Goal: Check status: Check status

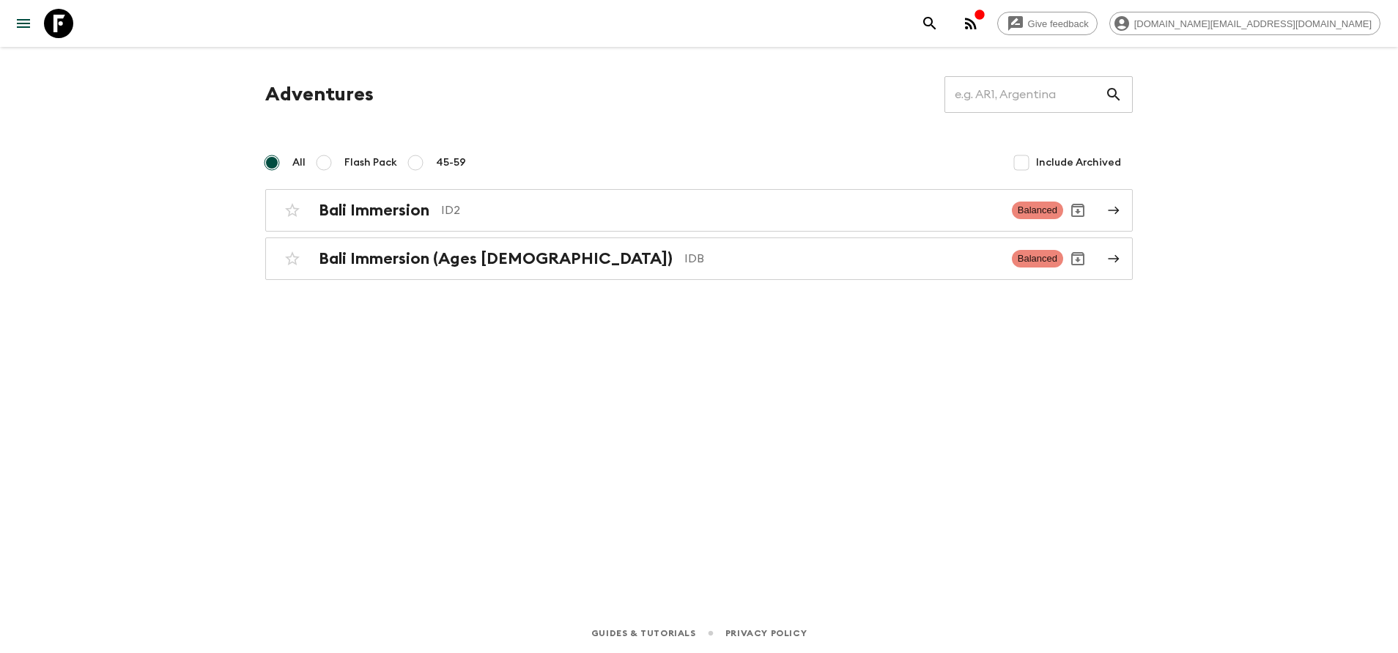
click at [473, 237] on div "Bali Immersion ID2 Balanced Bali Immersion (Ages [DEMOGRAPHIC_DATA]) IDB Balanc…" at bounding box center [699, 234] width 868 height 91
click at [473, 251] on h2 "Bali Immersion (Ages [DEMOGRAPHIC_DATA])" at bounding box center [496, 258] width 354 height 19
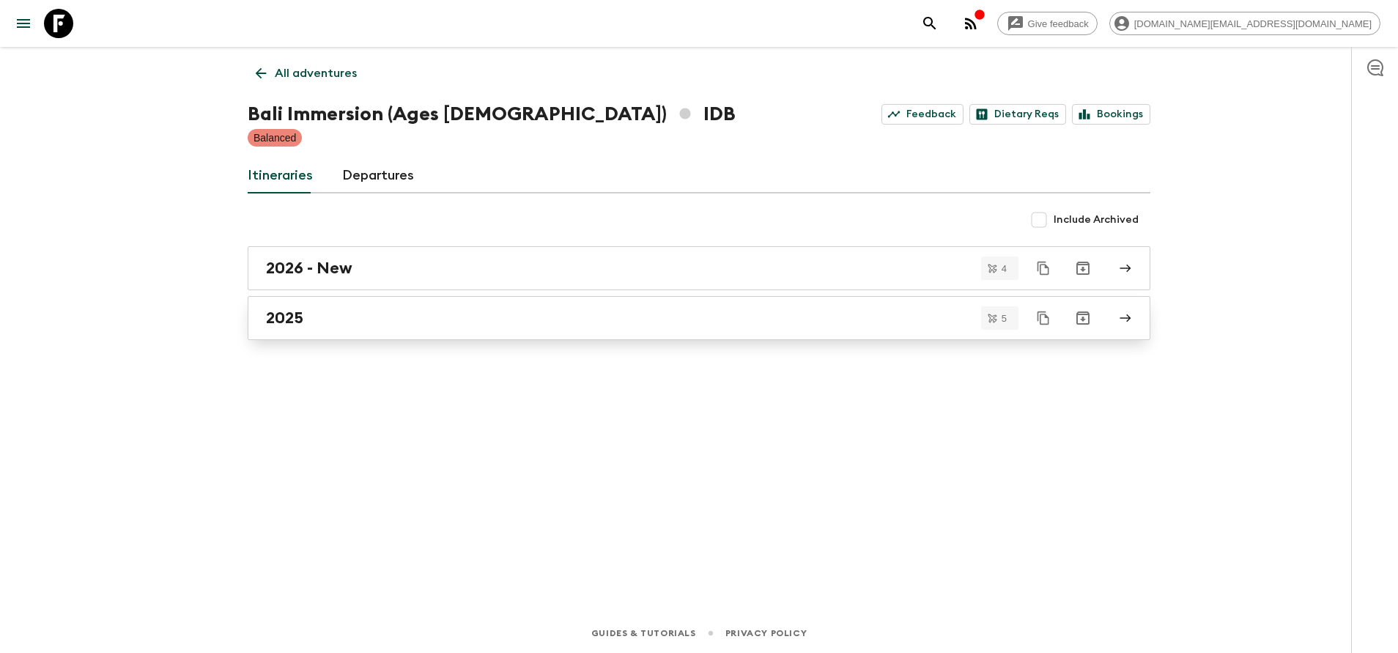
click at [454, 312] on div "2025" at bounding box center [685, 318] width 838 height 19
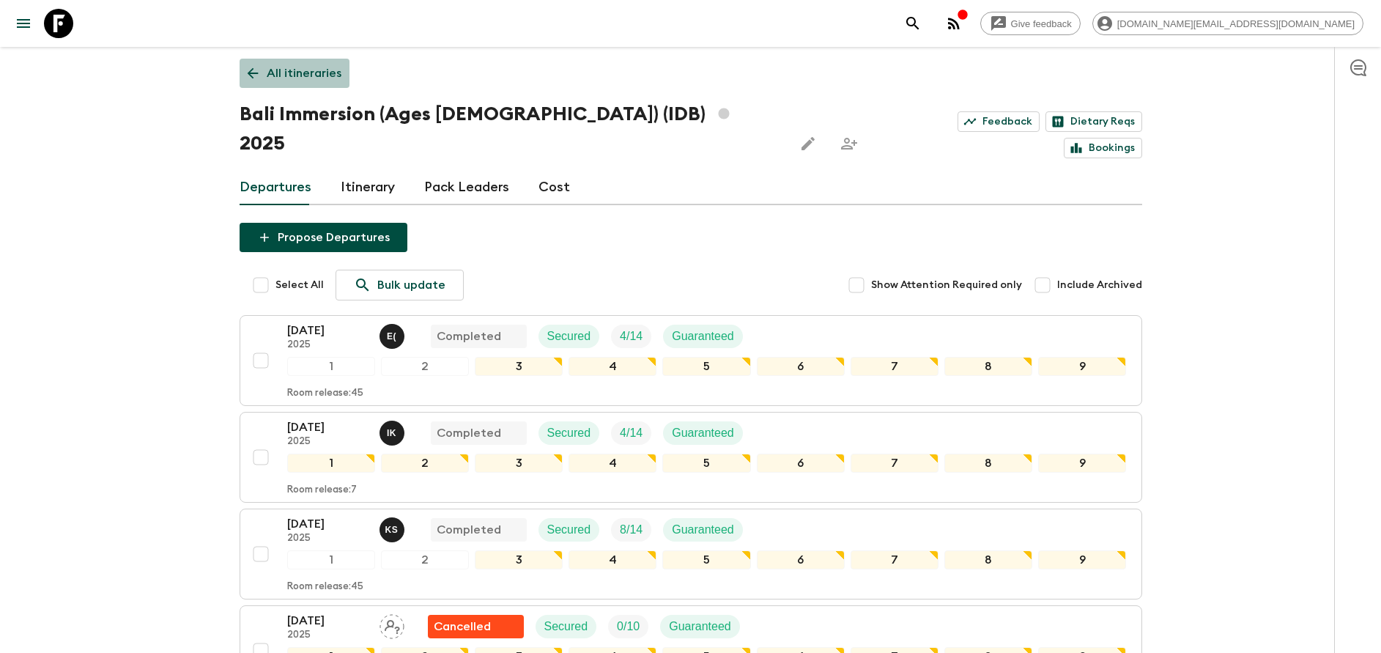
click at [298, 84] on link "All itineraries" at bounding box center [295, 73] width 110 height 29
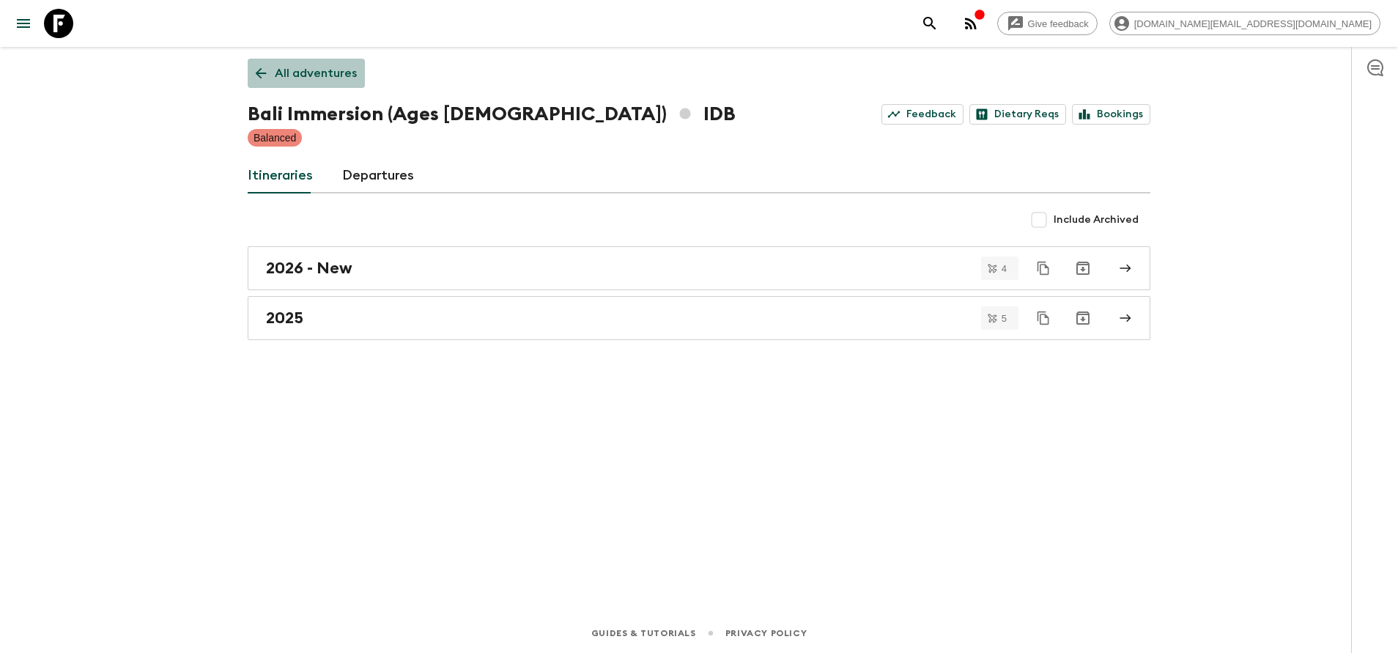
click at [308, 83] on link "All adventures" at bounding box center [306, 73] width 117 height 29
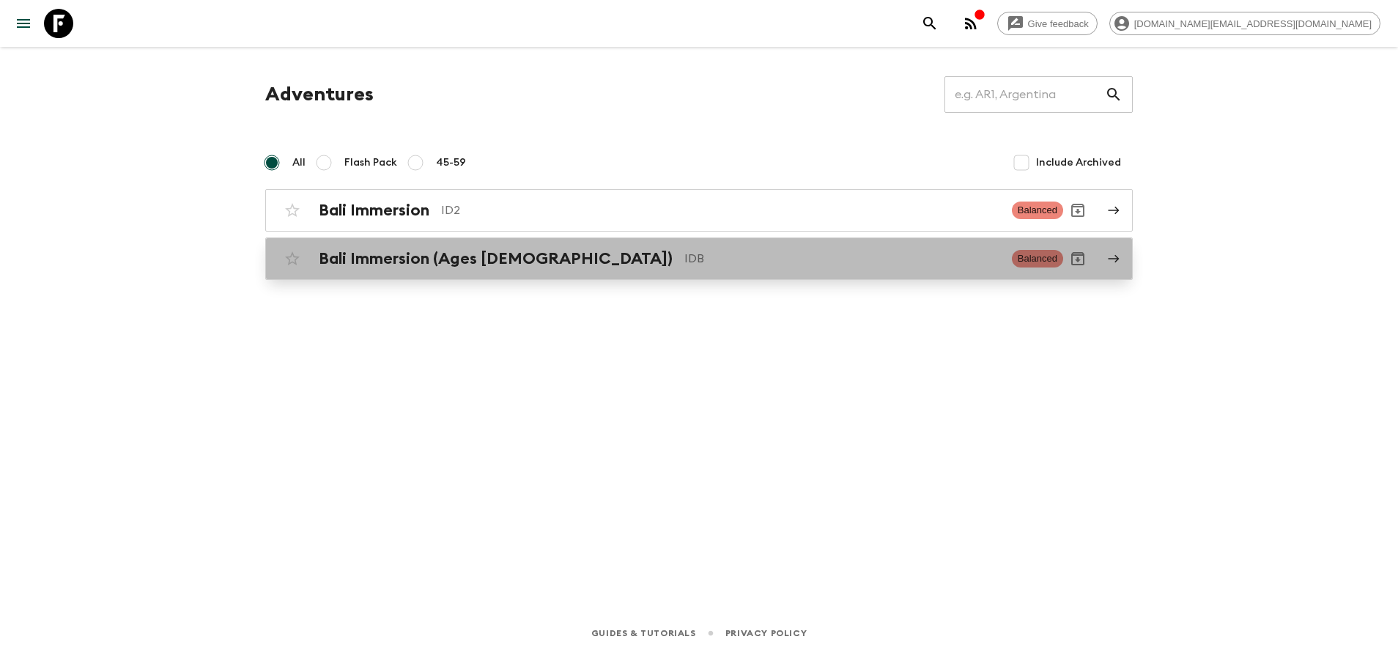
click at [437, 254] on h2 "Bali Immersion (Ages [DEMOGRAPHIC_DATA])" at bounding box center [496, 258] width 354 height 19
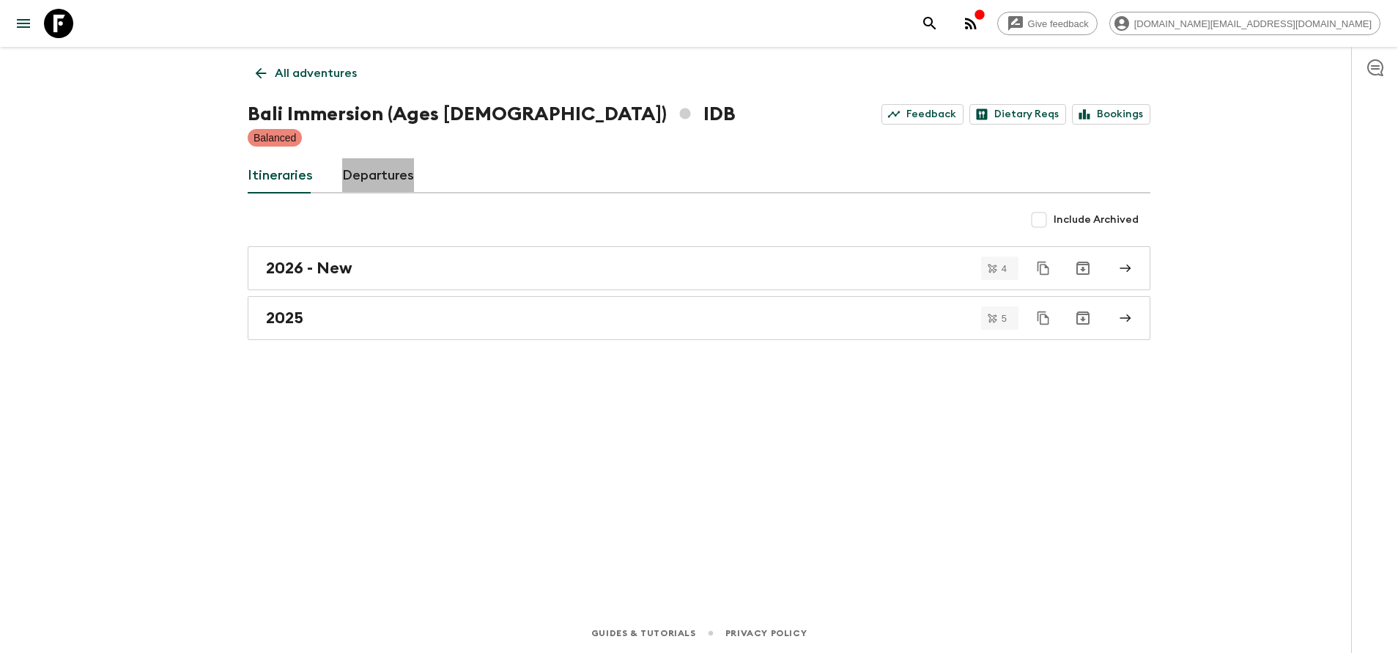
click at [374, 174] on link "Departures" at bounding box center [378, 175] width 72 height 35
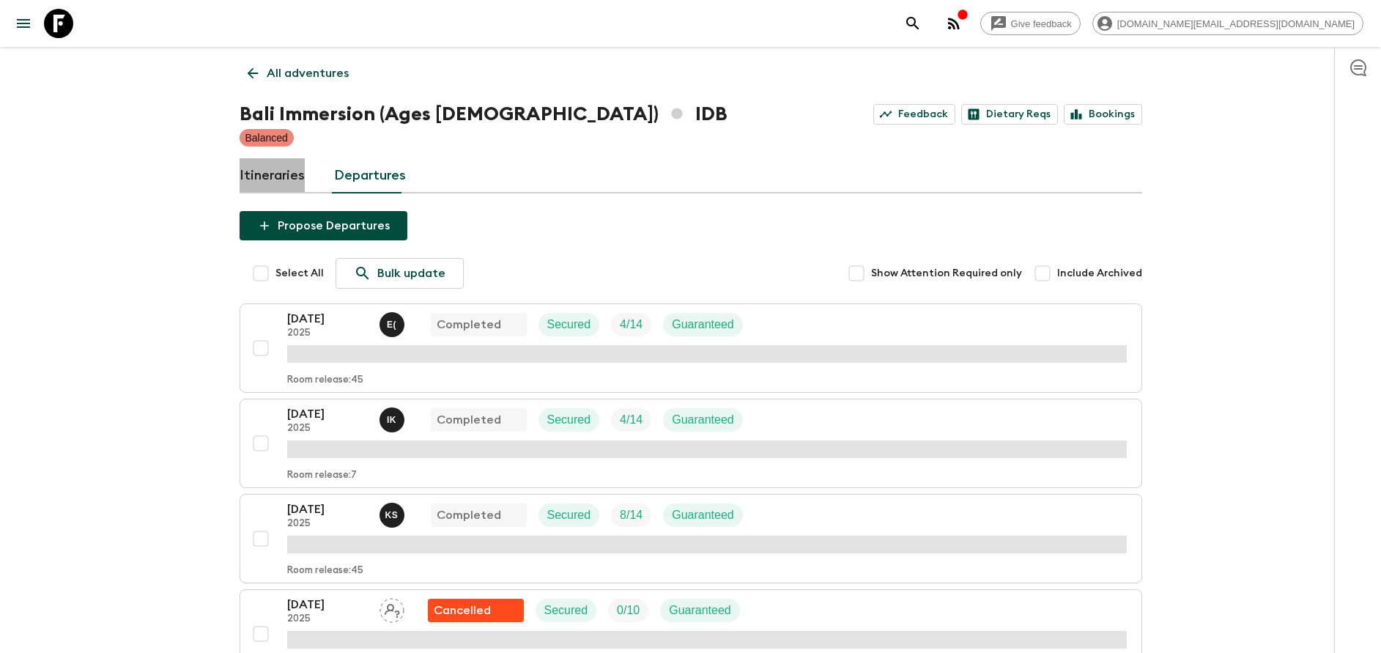
click at [274, 175] on link "Itineraries" at bounding box center [272, 175] width 65 height 35
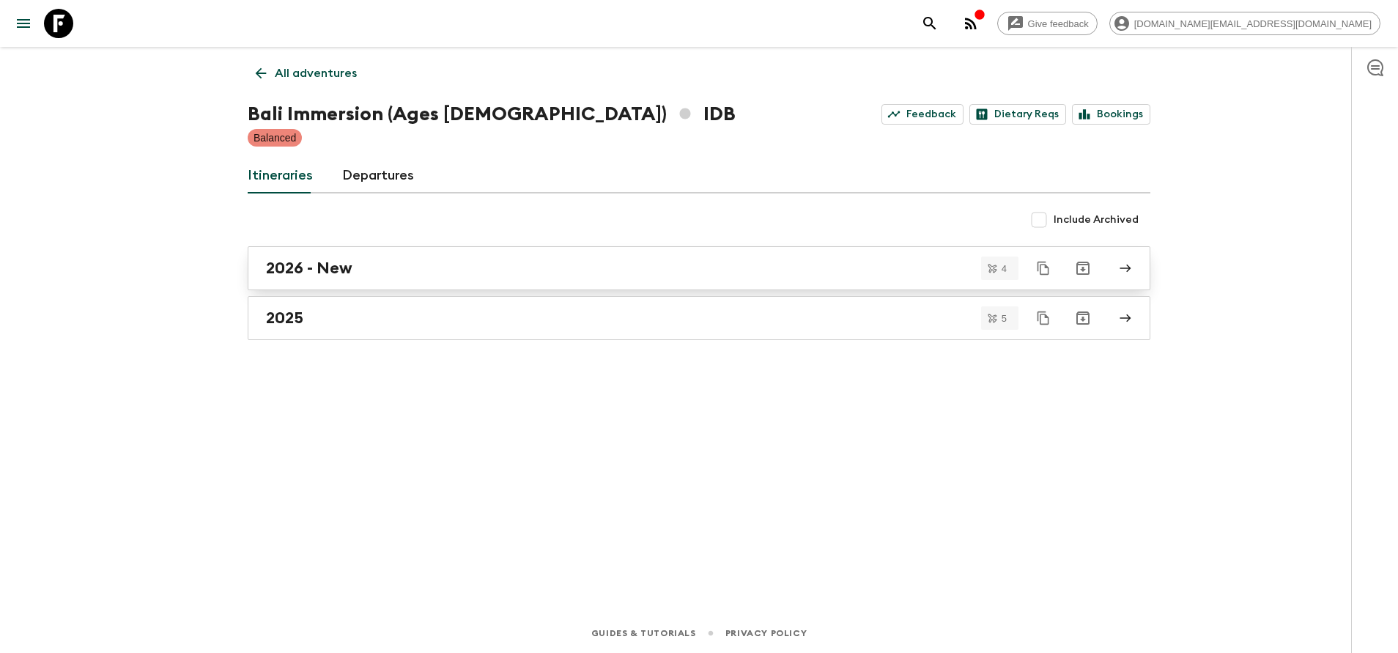
click at [377, 264] on div "2026 - New" at bounding box center [685, 268] width 838 height 19
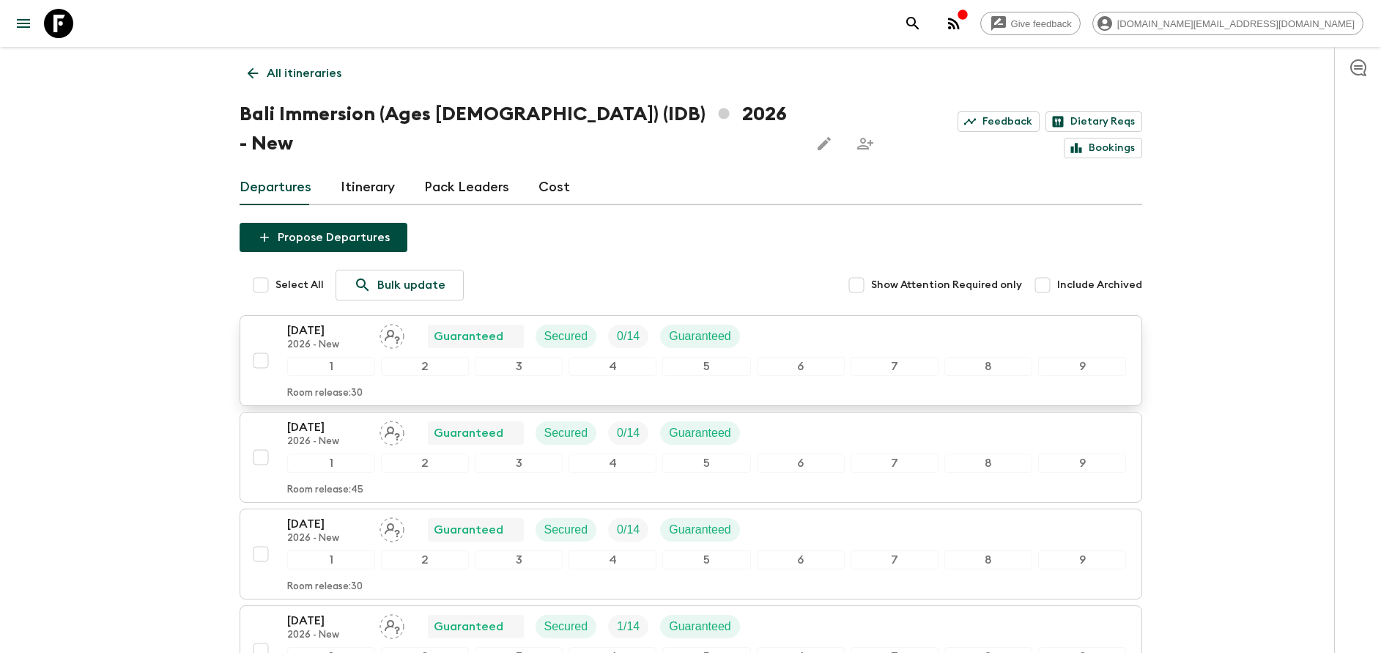
click at [367, 339] on p "2026 - New" at bounding box center [327, 345] width 81 height 12
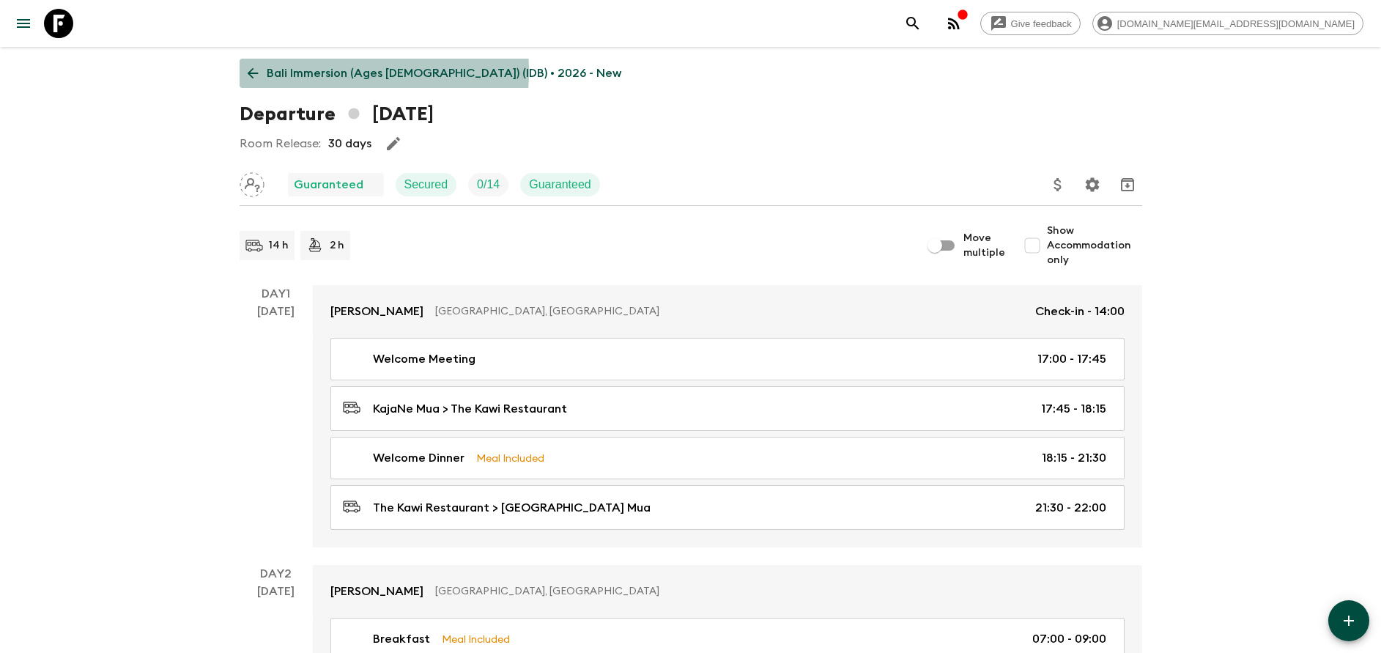
click at [312, 72] on p "Bali Immersion (Ages [DEMOGRAPHIC_DATA]) (IDB) • 2026 - New" at bounding box center [444, 73] width 355 height 18
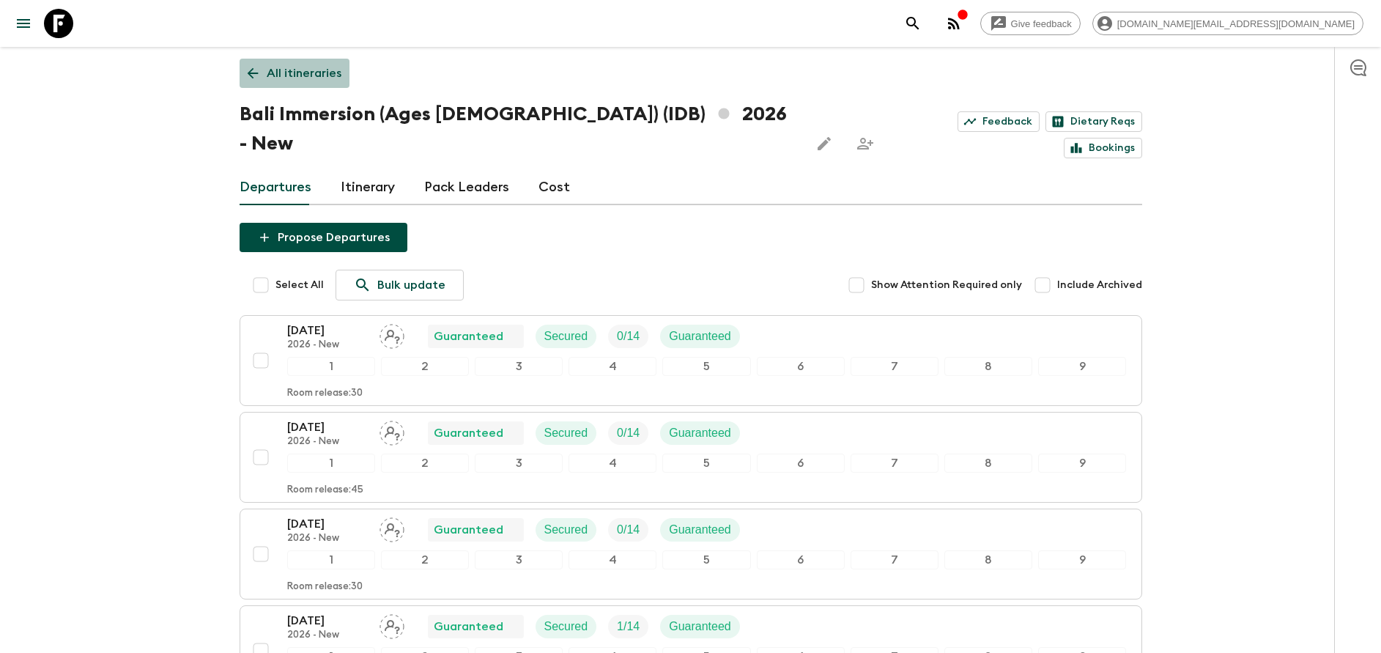
click at [311, 80] on p "All itineraries" at bounding box center [304, 73] width 75 height 18
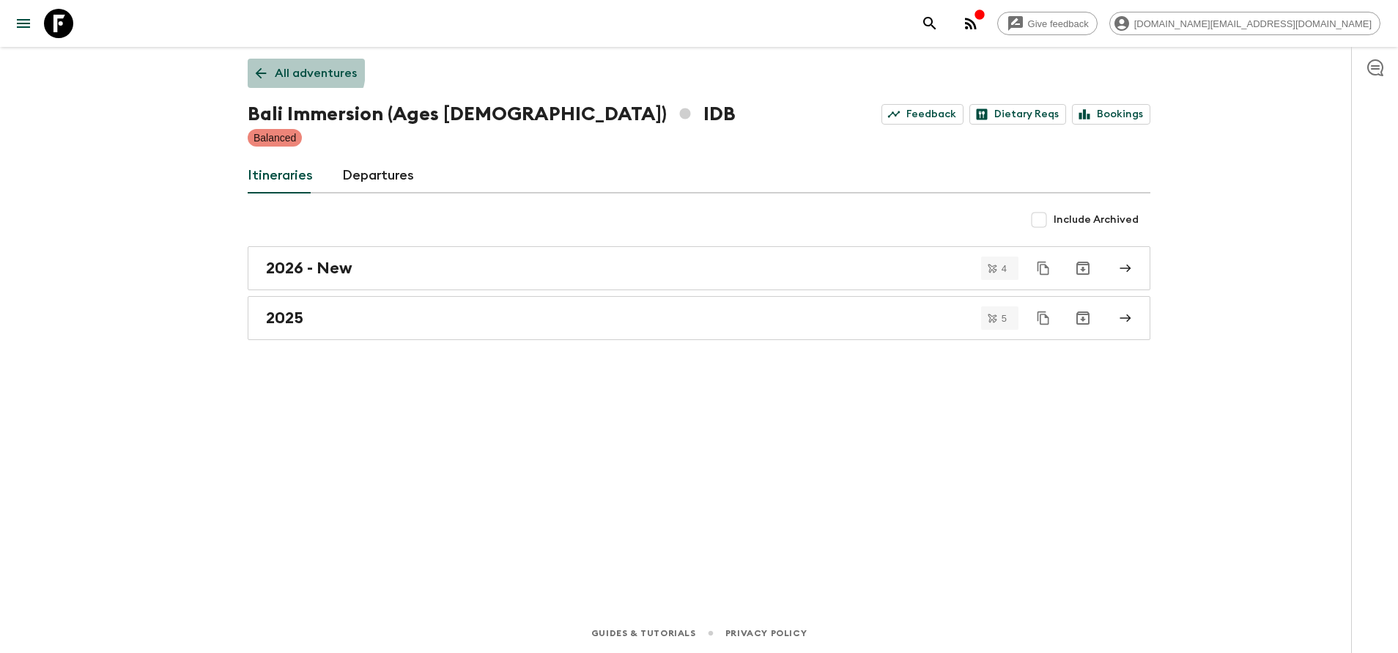
click at [296, 70] on p "All adventures" at bounding box center [316, 73] width 82 height 18
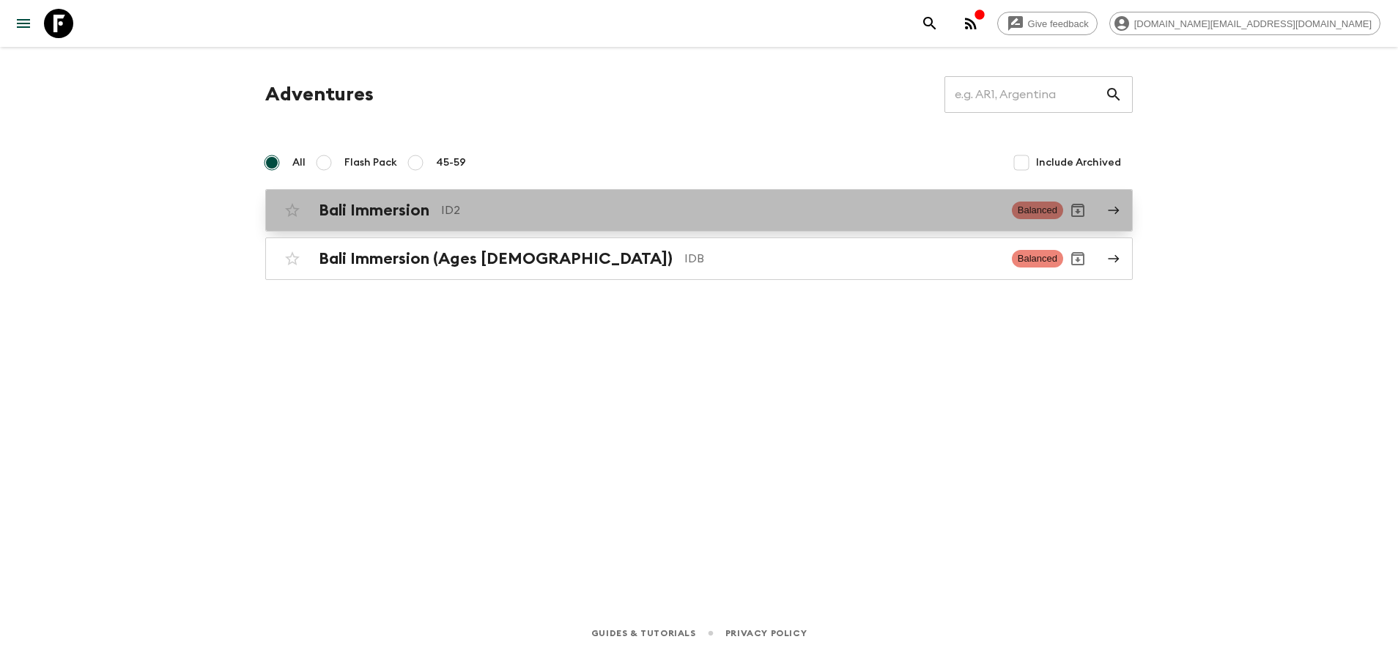
click at [353, 200] on div "Bali Immersion ID2 Balanced" at bounding box center [671, 210] width 786 height 29
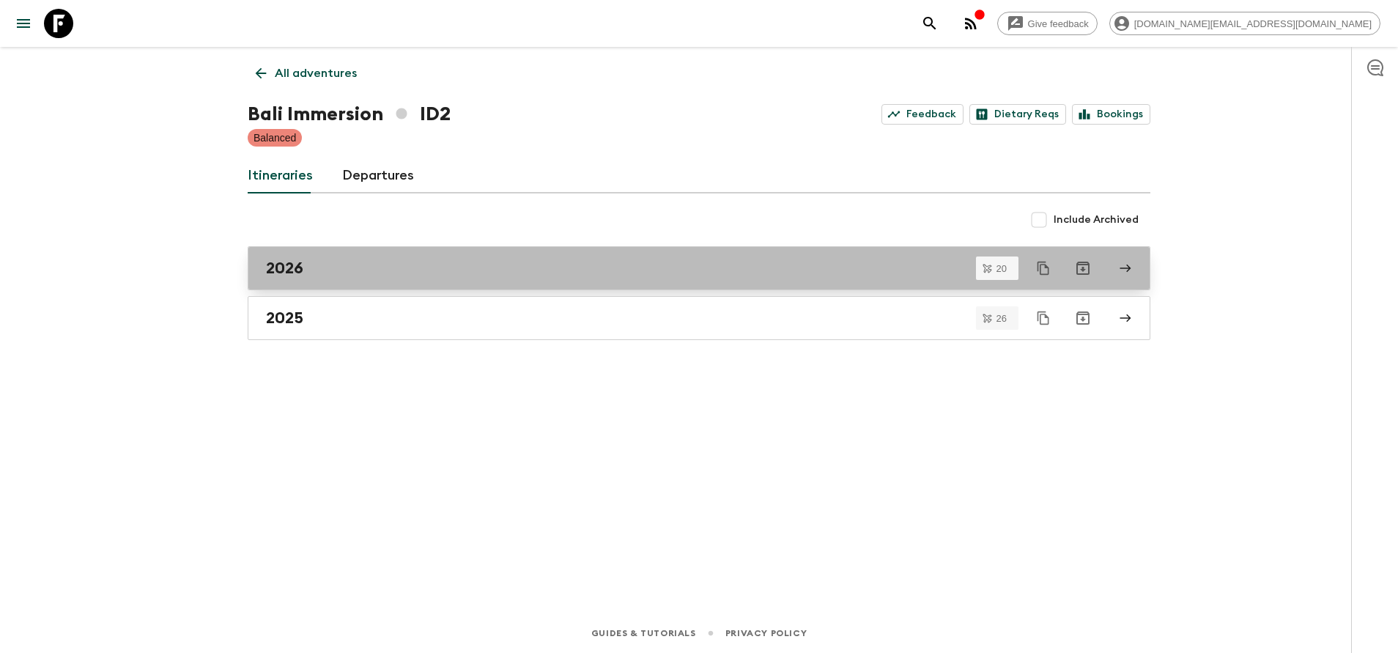
click at [374, 268] on div "2026" at bounding box center [685, 268] width 838 height 19
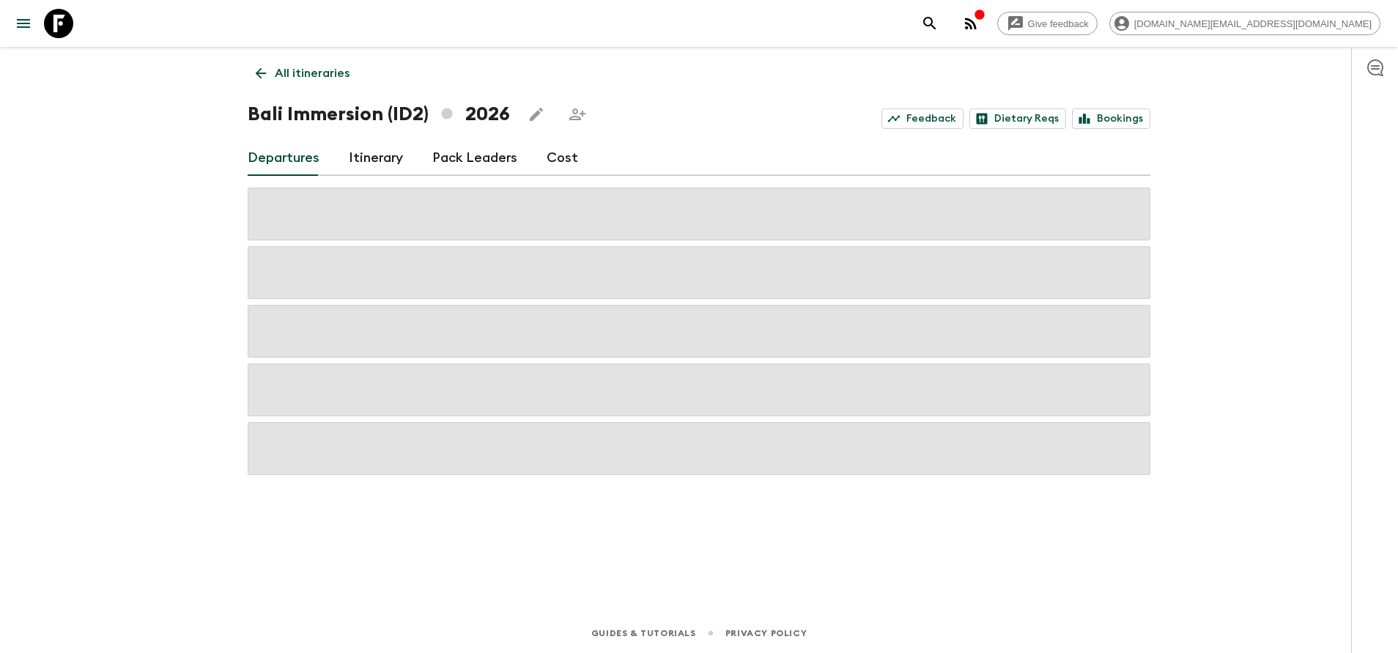
click at [516, 548] on div "All itineraries Bali Immersion (ID2) 2026 Feedback Dietary Reqs Bookings Depart…" at bounding box center [699, 309] width 938 height 525
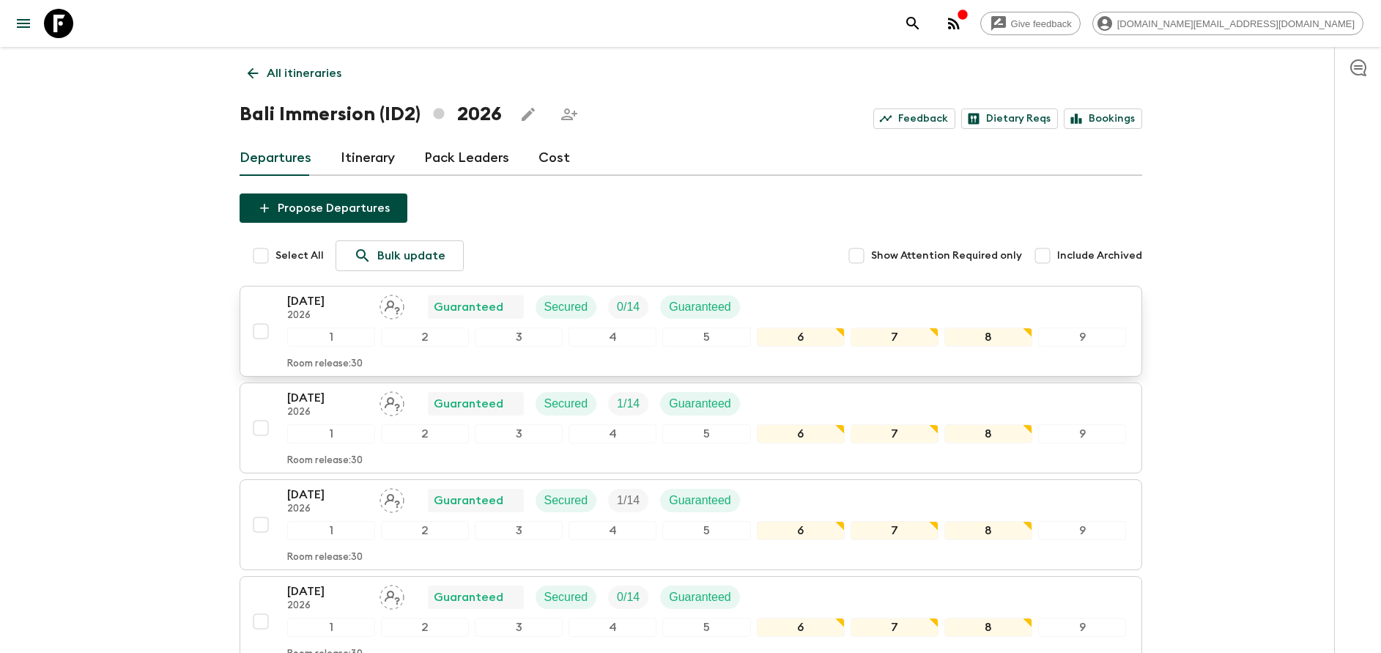
click at [373, 317] on div "[DATE] 2026 Guaranteed Secured 0 / 14 Guaranteed" at bounding box center [519, 306] width 465 height 29
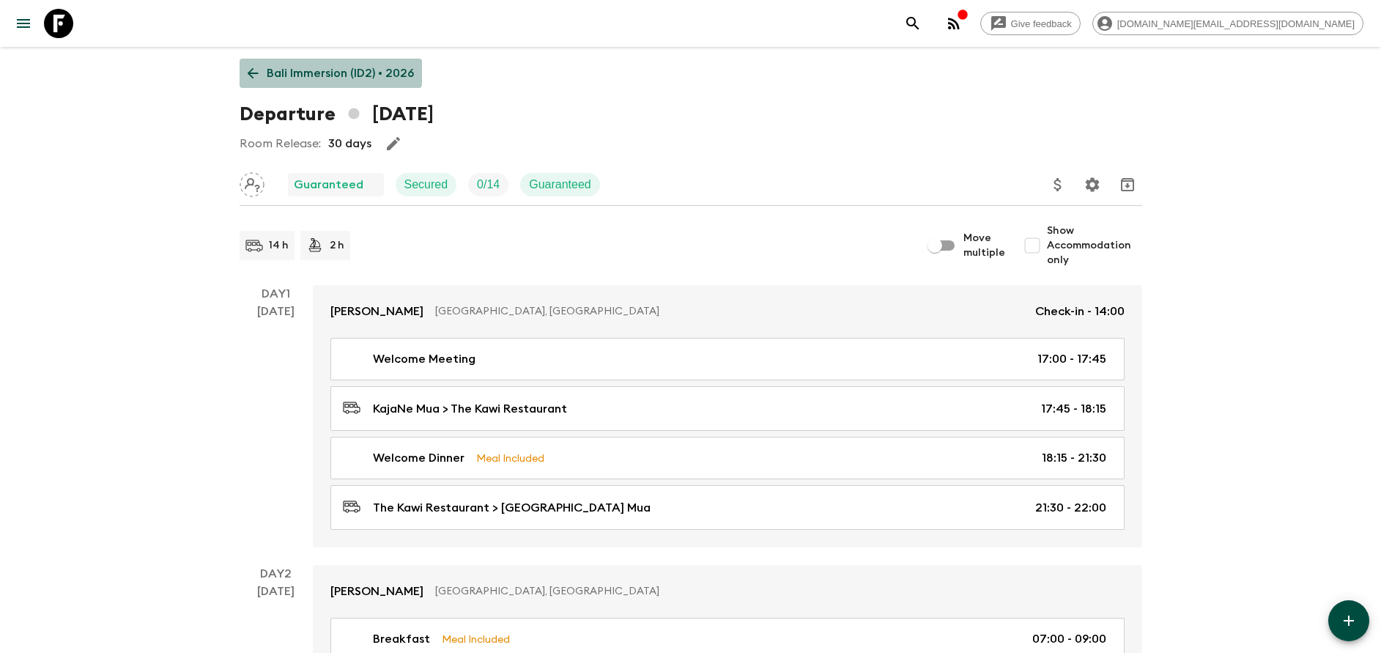
click at [324, 67] on p "Bali Immersion (ID2) • 2026" at bounding box center [340, 73] width 147 height 18
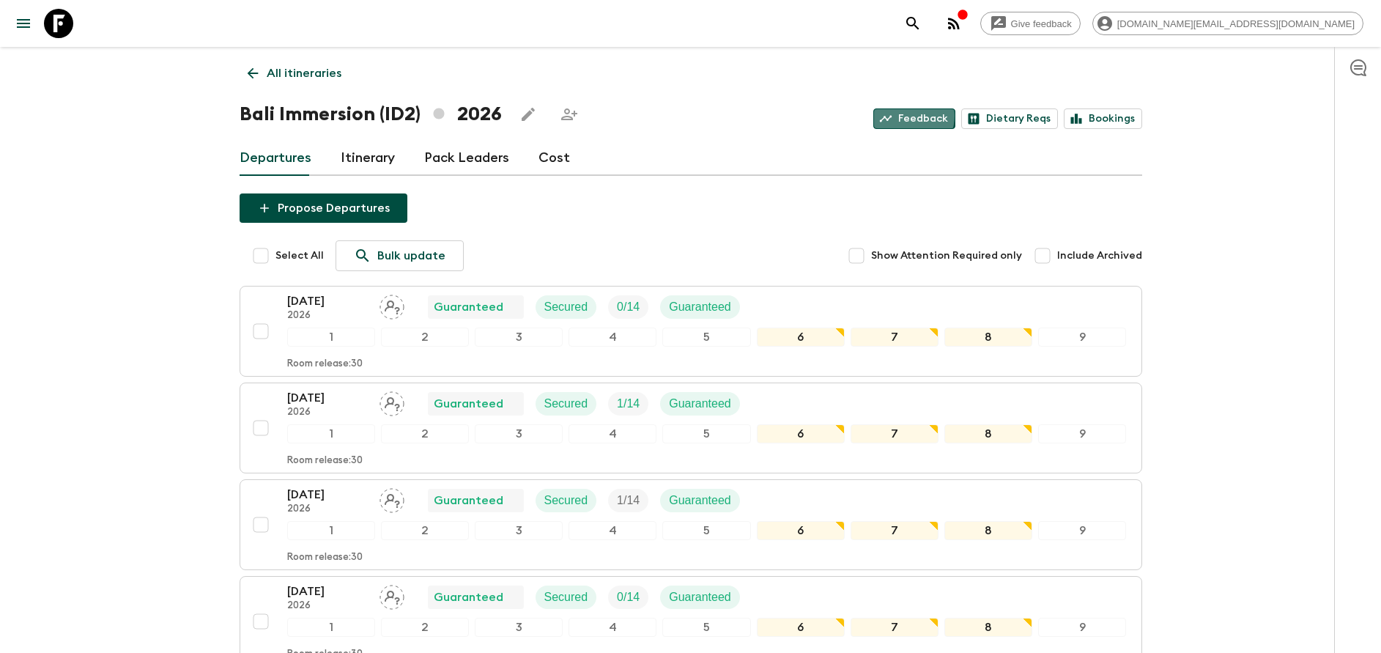
click at [914, 116] on link "Feedback" at bounding box center [914, 118] width 82 height 21
click at [298, 74] on p "All itineraries" at bounding box center [304, 73] width 75 height 18
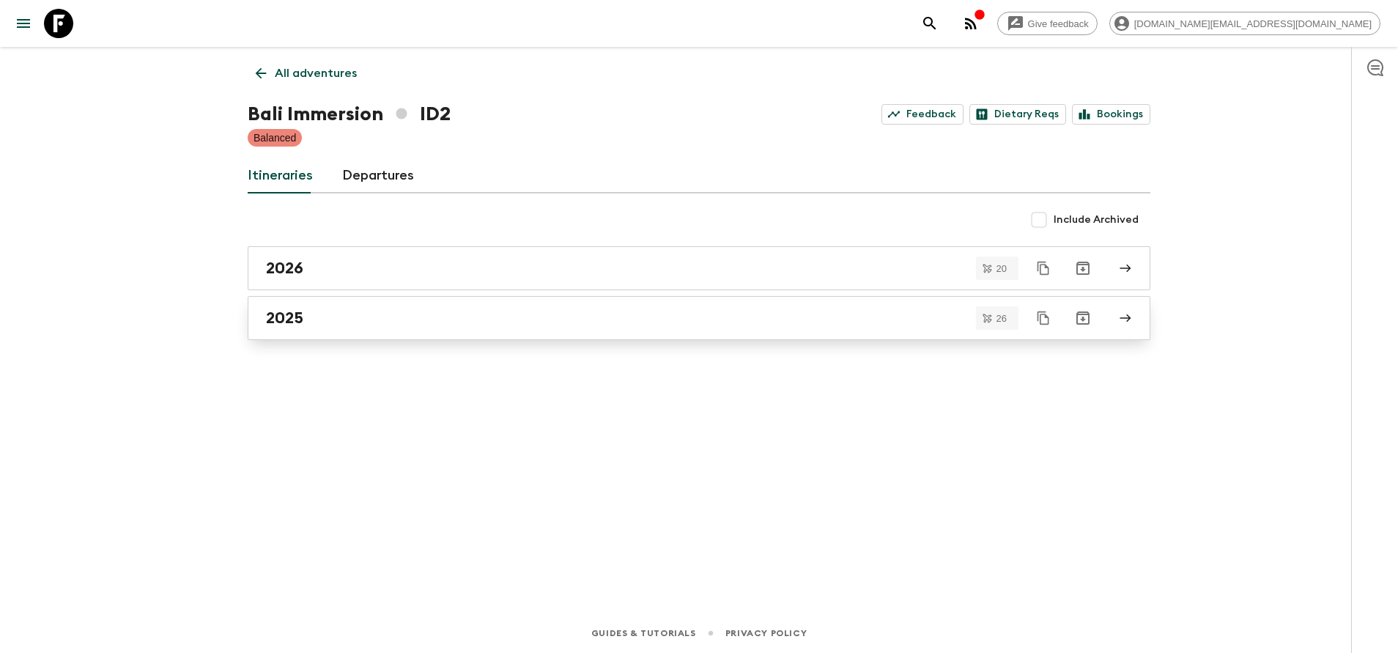
click at [352, 311] on div "2025" at bounding box center [685, 318] width 838 height 19
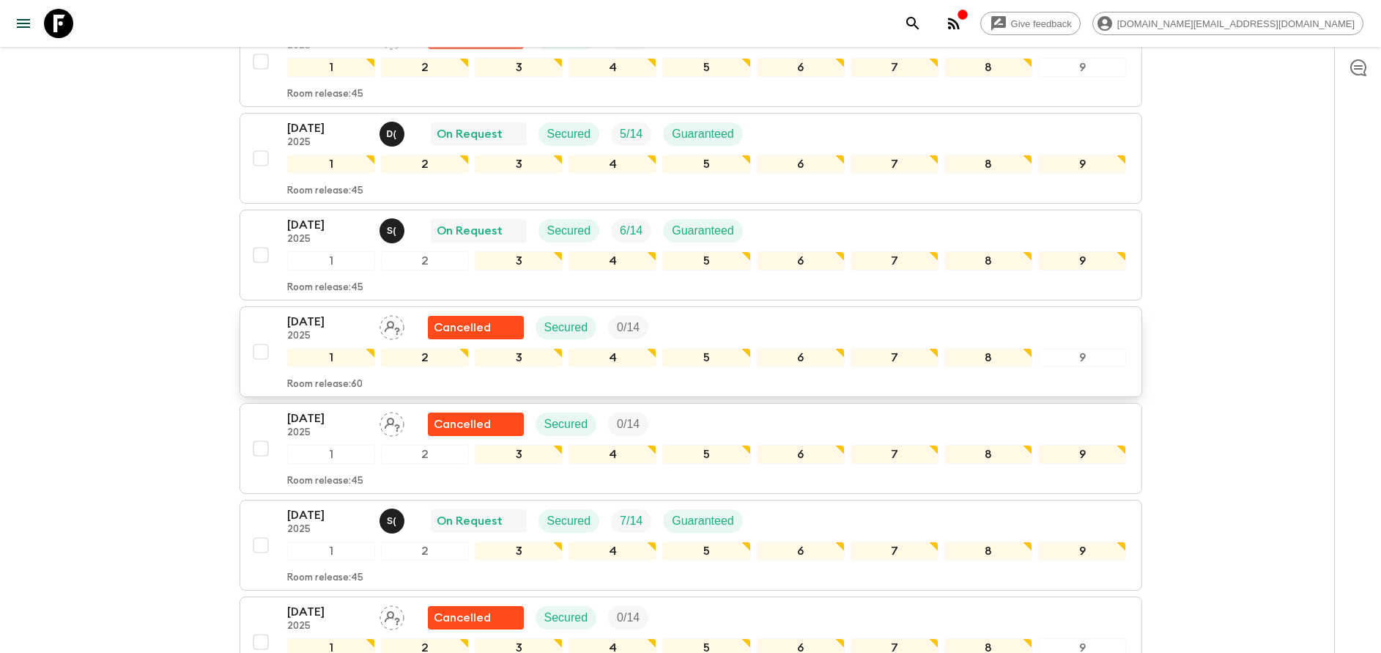
scroll to position [660, 0]
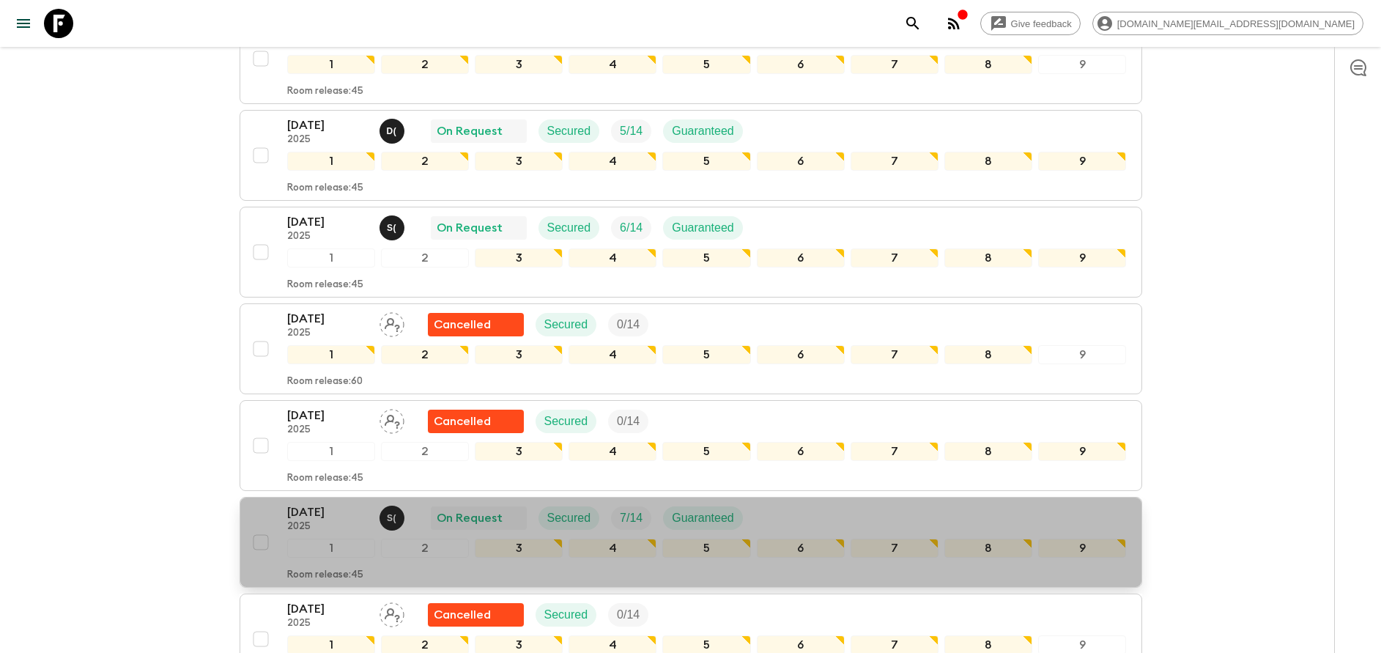
click at [300, 517] on p "[DATE]" at bounding box center [327, 512] width 81 height 18
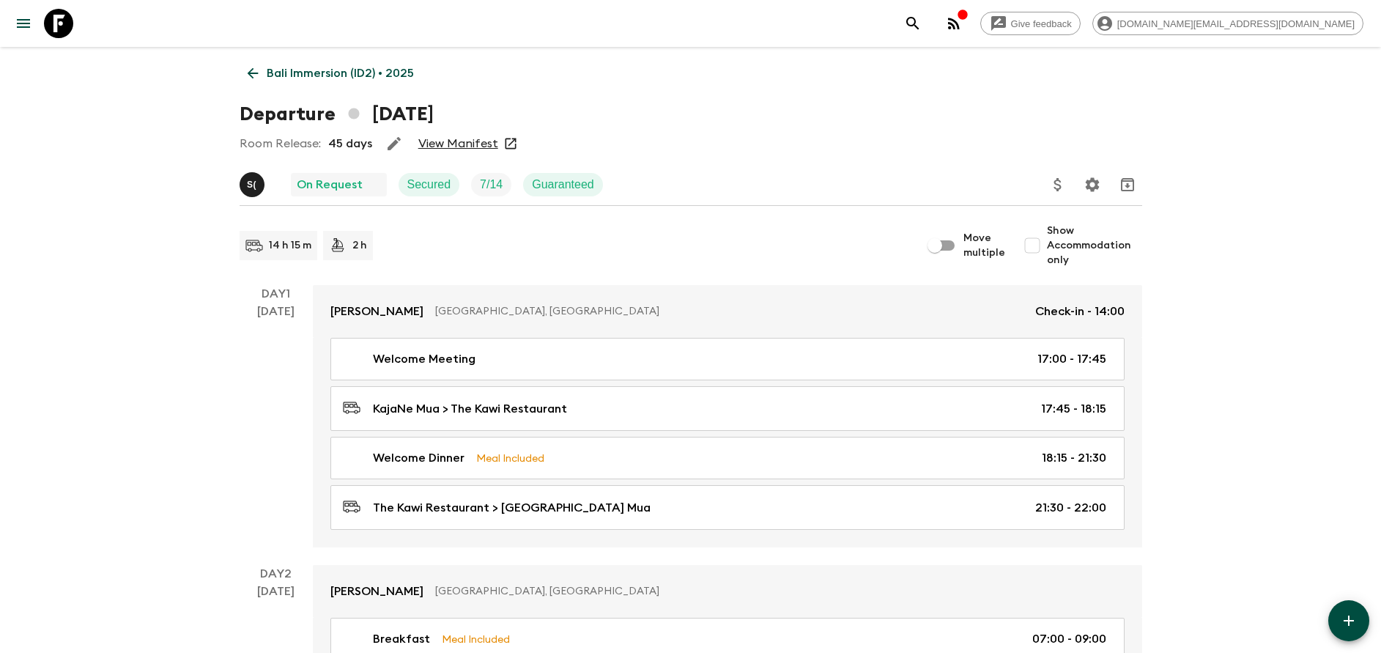
click at [437, 147] on link "View Manifest" at bounding box center [458, 143] width 80 height 15
click at [329, 72] on p "Bali Immersion (ID2) • 2025" at bounding box center [340, 73] width 147 height 18
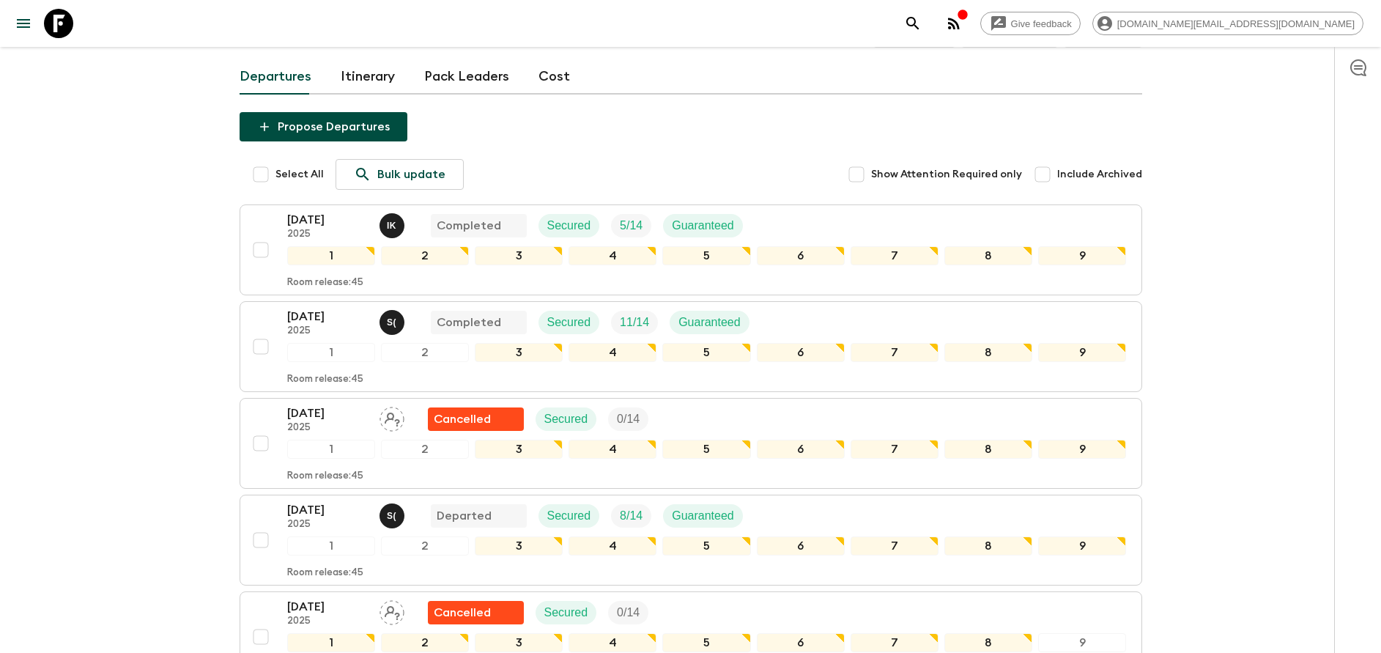
scroll to position [110, 0]
